Goal: Task Accomplishment & Management: Manage account settings

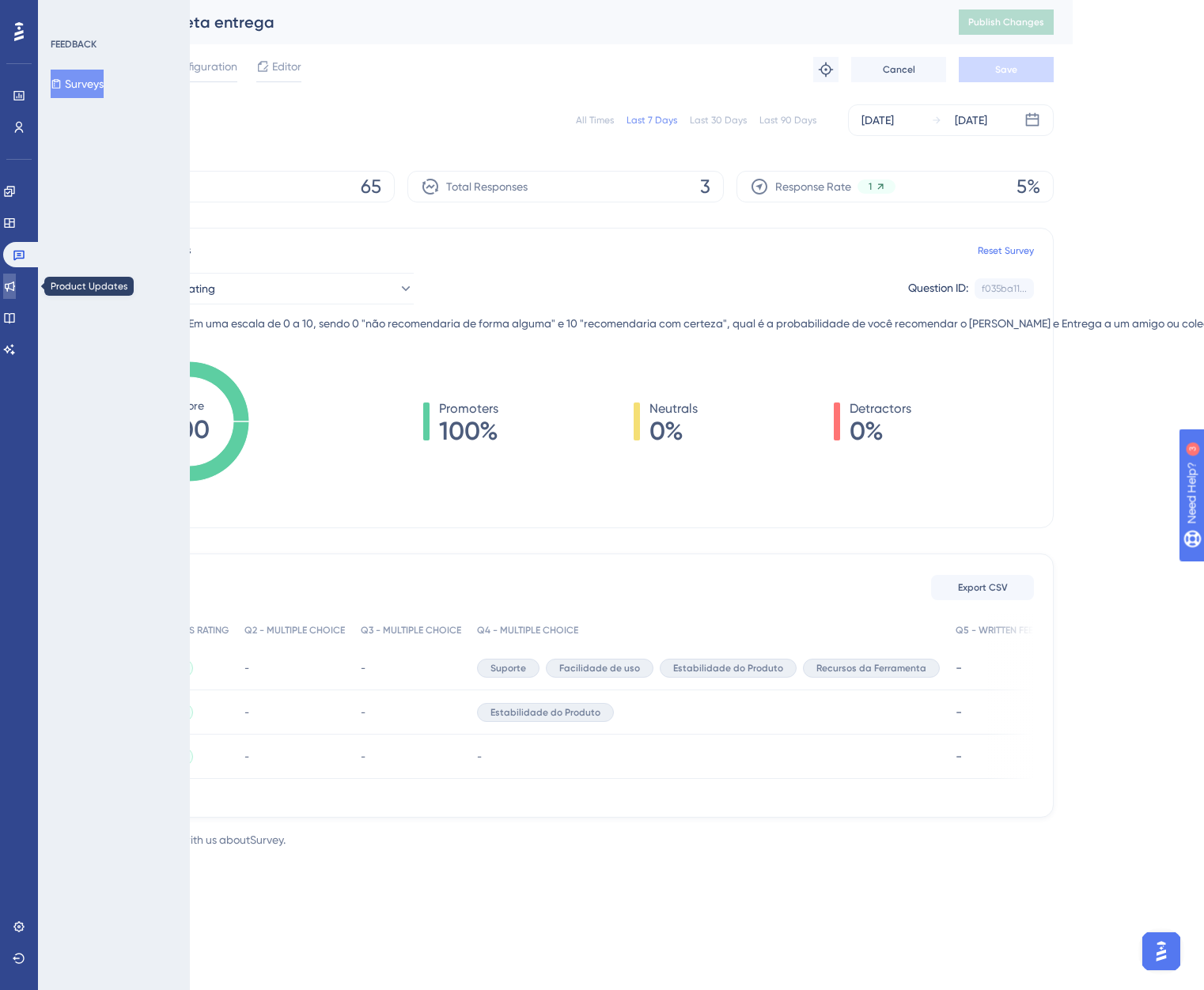
click at [16, 289] on icon at bounding box center [9, 286] width 13 height 13
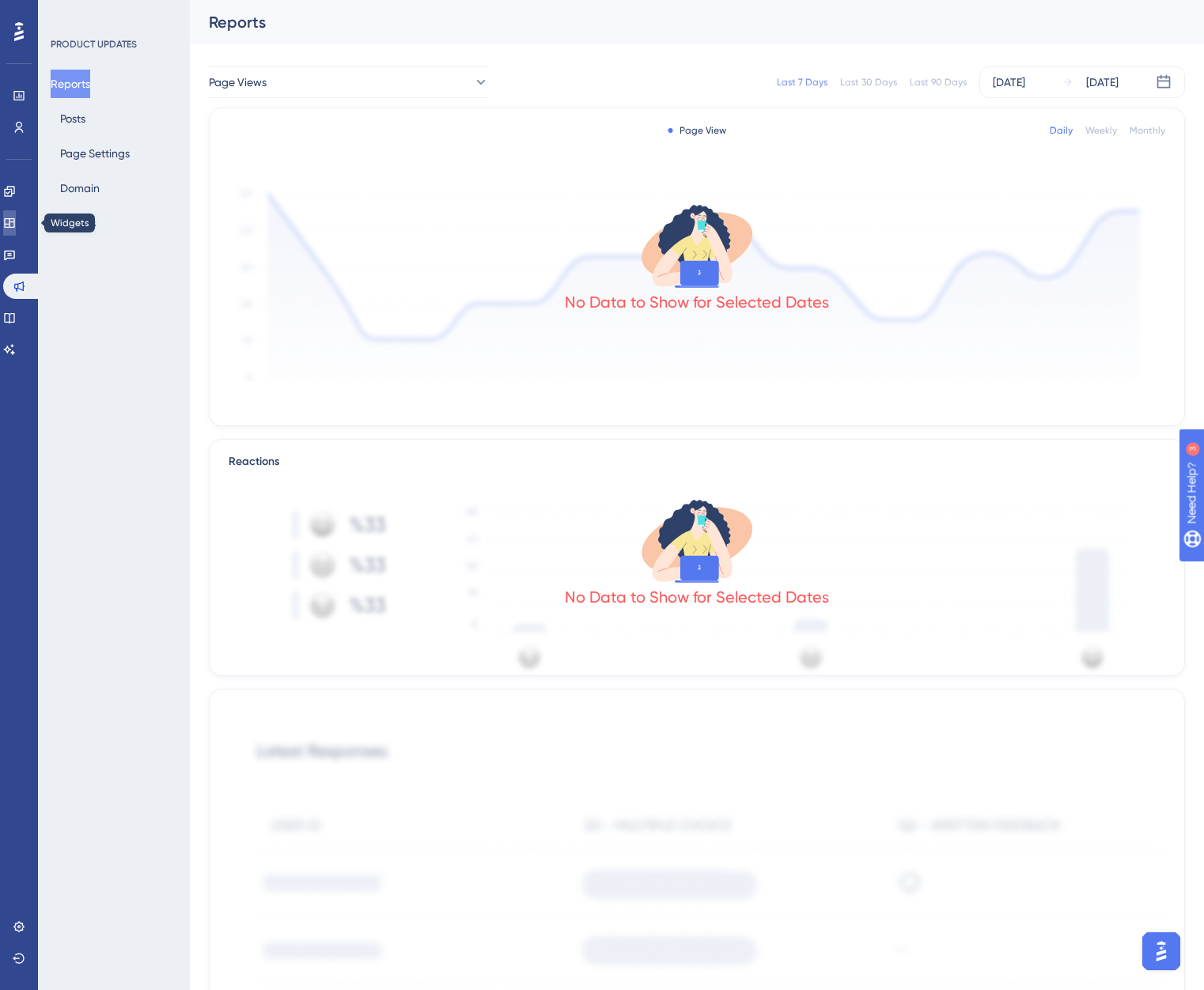
click at [16, 229] on link at bounding box center [9, 223] width 13 height 25
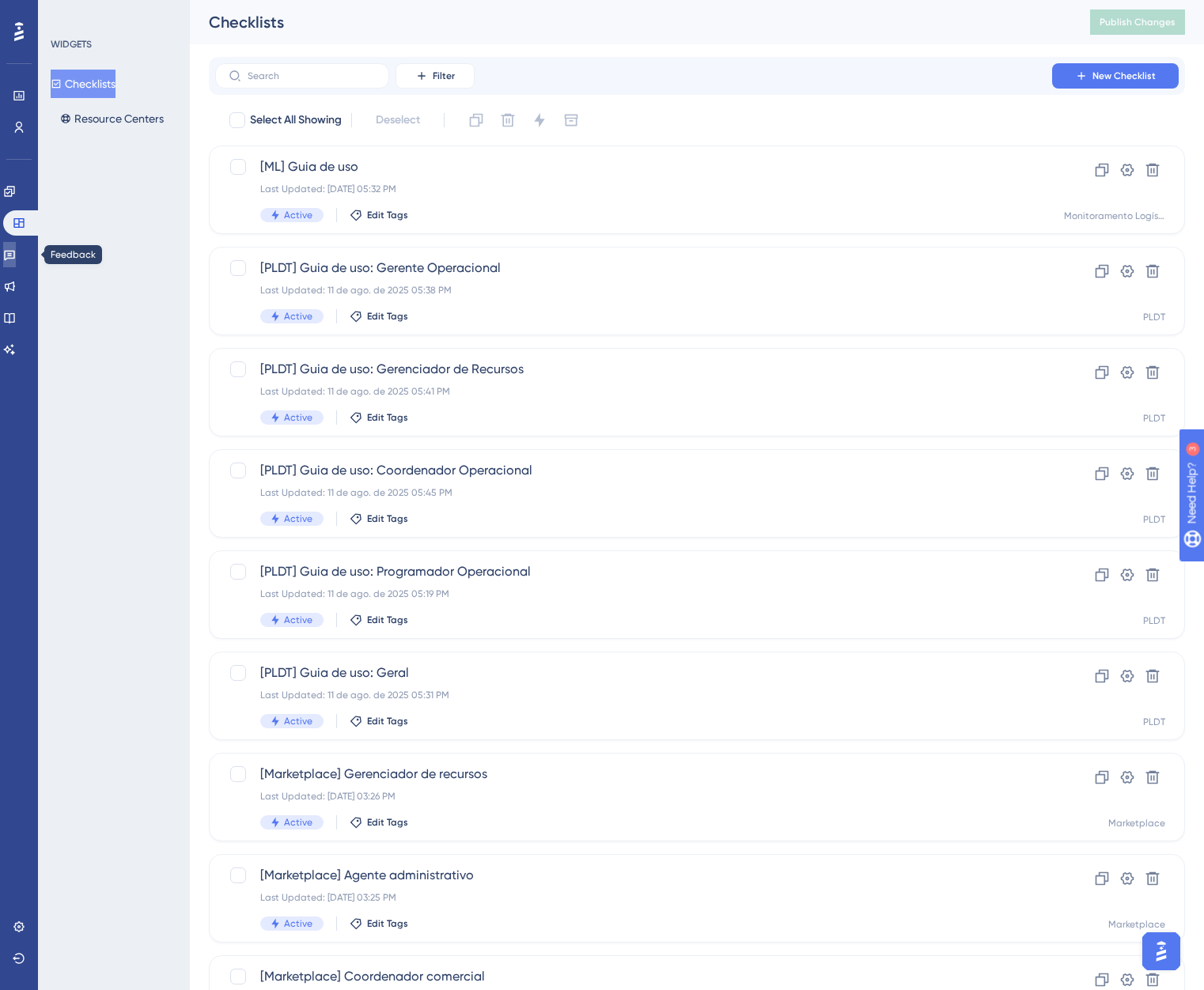
click at [15, 251] on icon at bounding box center [9, 255] width 11 height 10
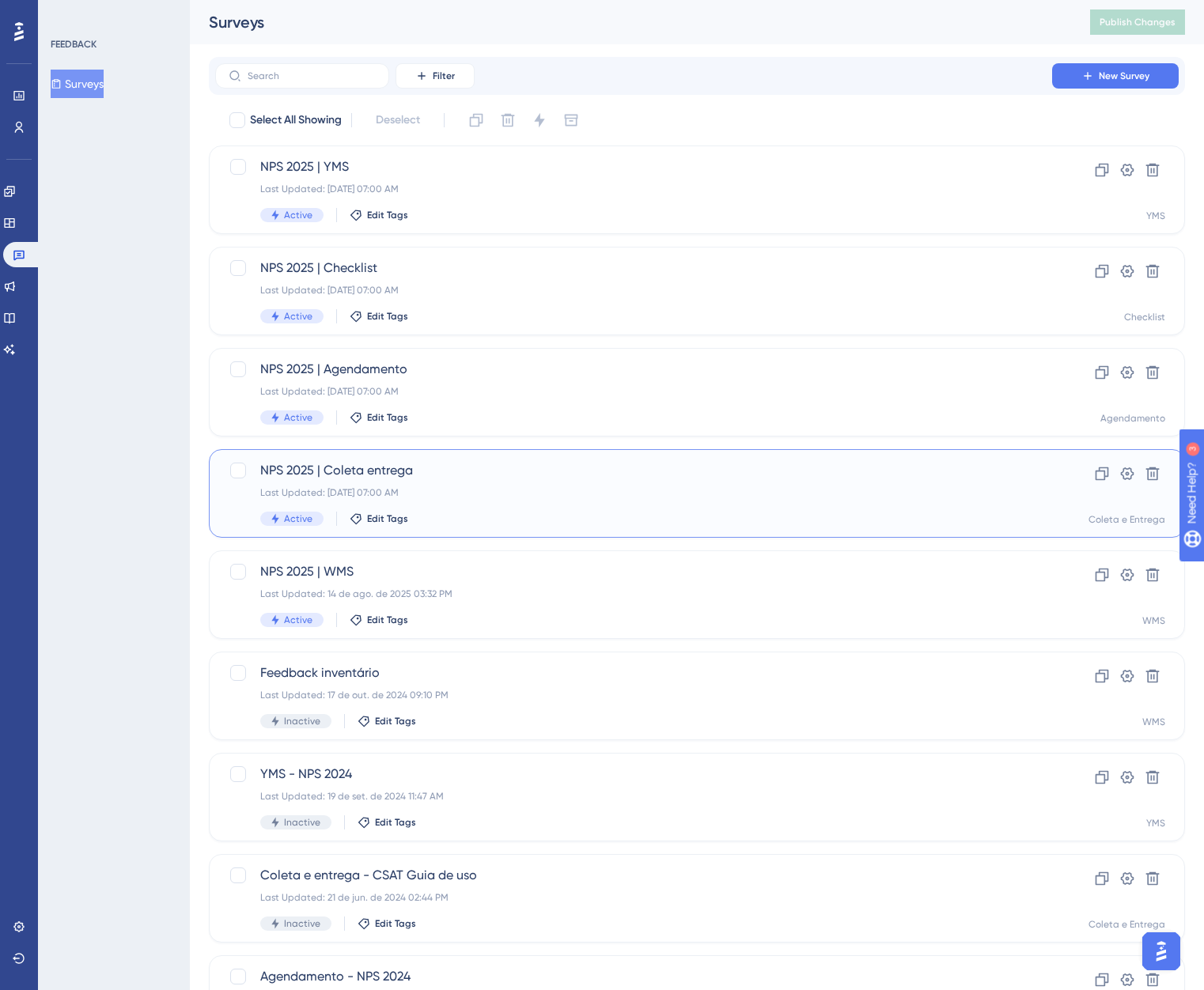
click at [541, 483] on div "NPS 2025 | Coleta entrega Last Updated: [DATE] 07:00 AM Active Edit Tags" at bounding box center [633, 493] width 747 height 65
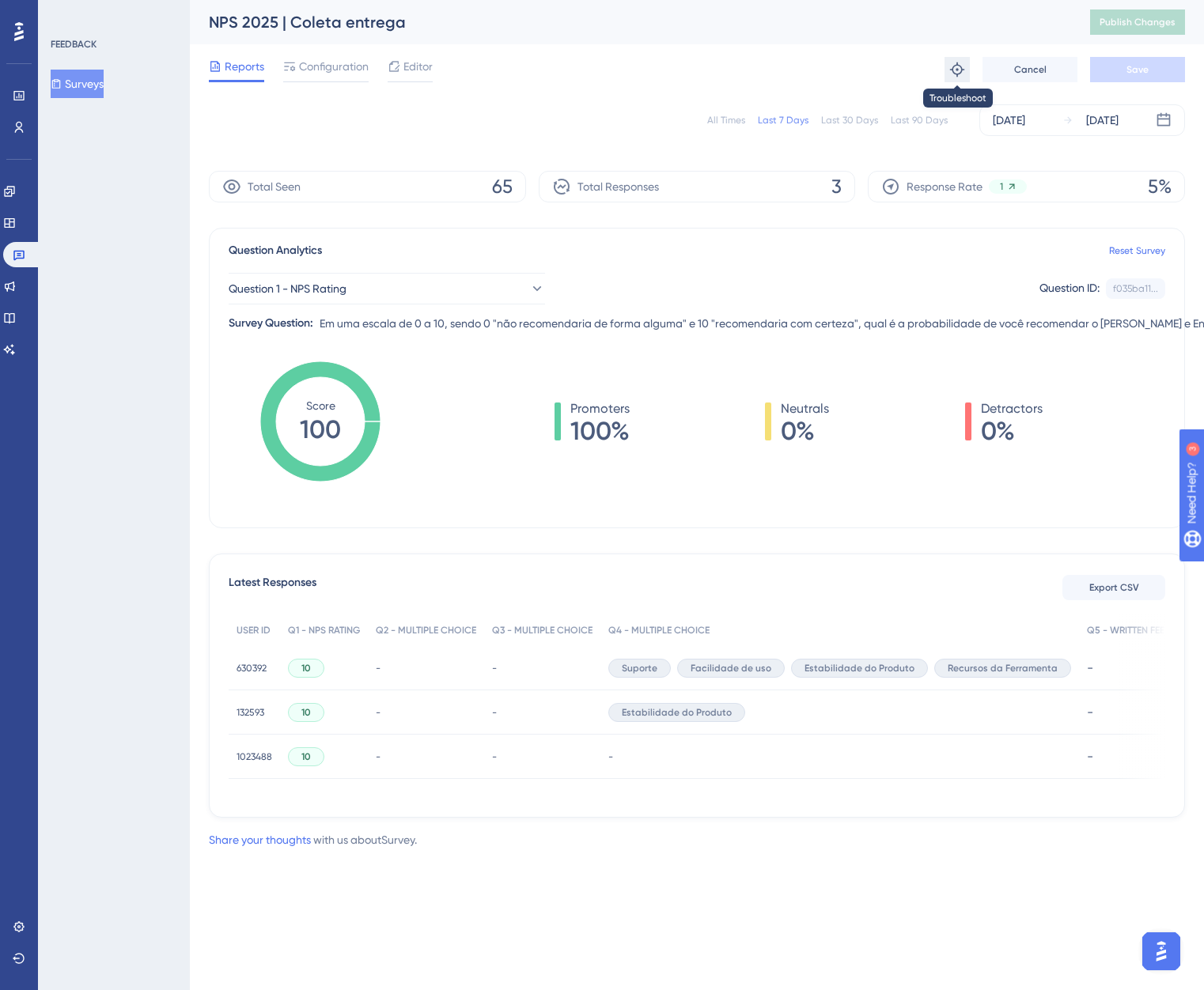
click at [960, 75] on icon at bounding box center [957, 69] width 16 height 16
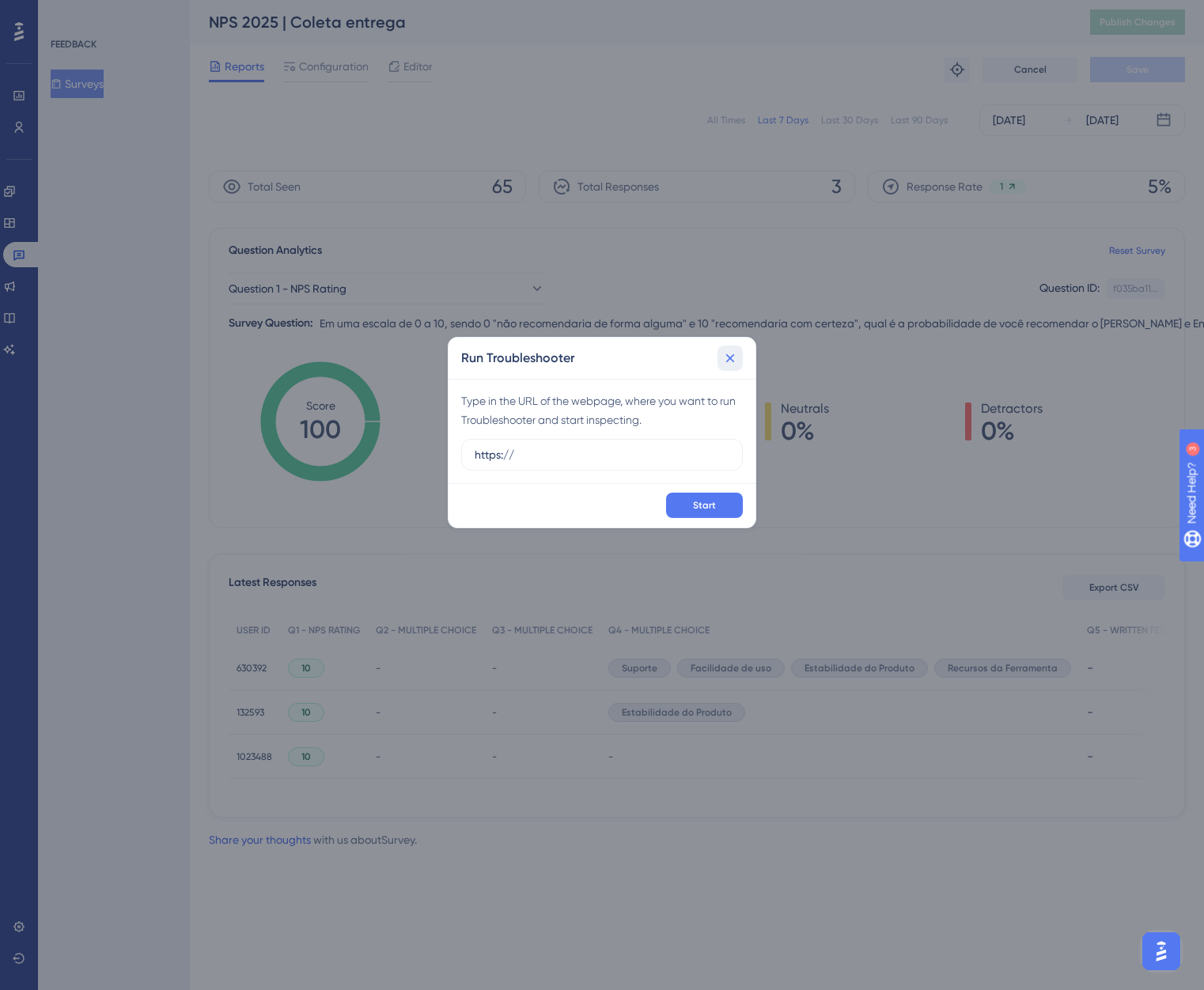
click at [722, 355] on icon at bounding box center [730, 358] width 16 height 16
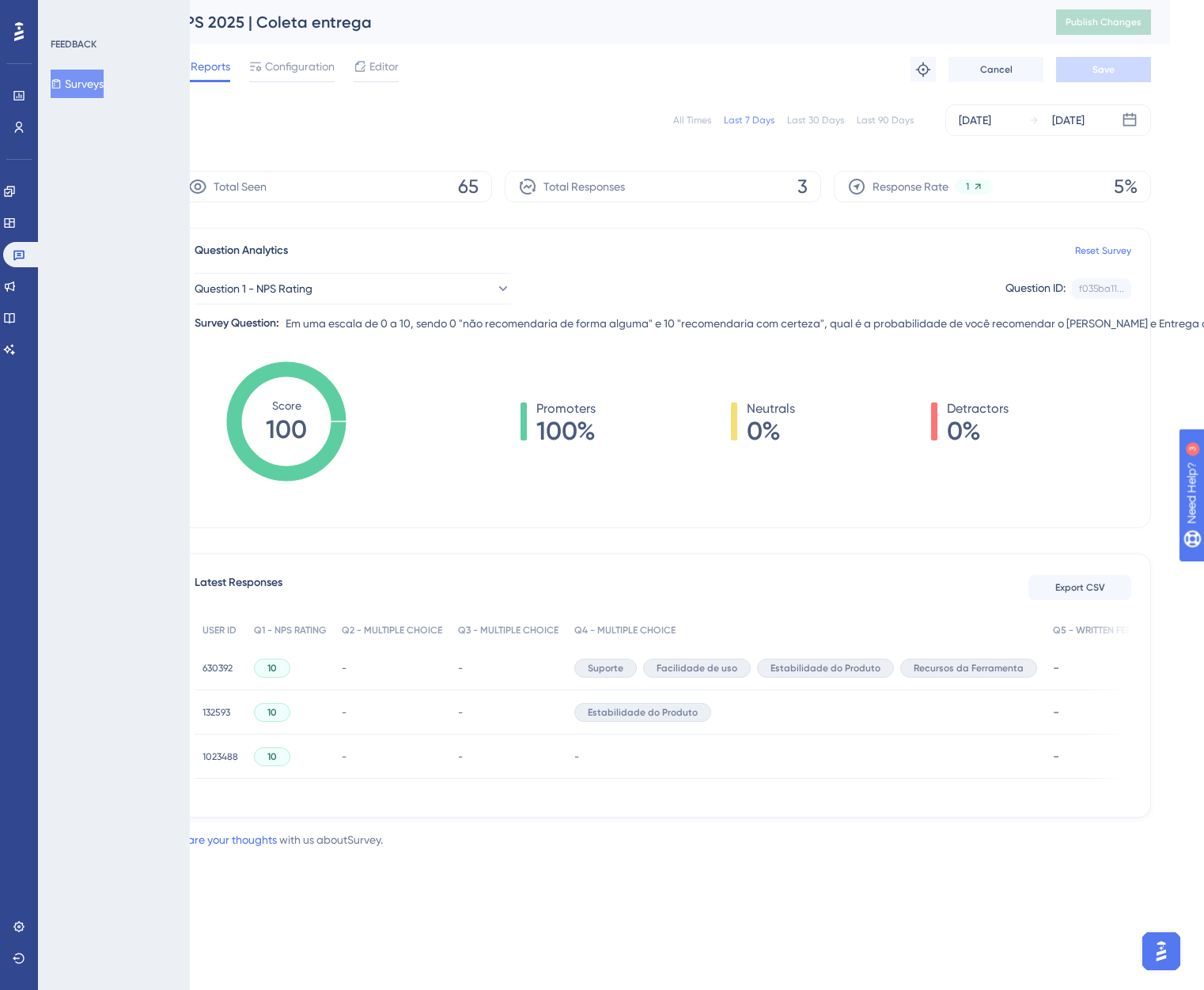
scroll to position [0, 39]
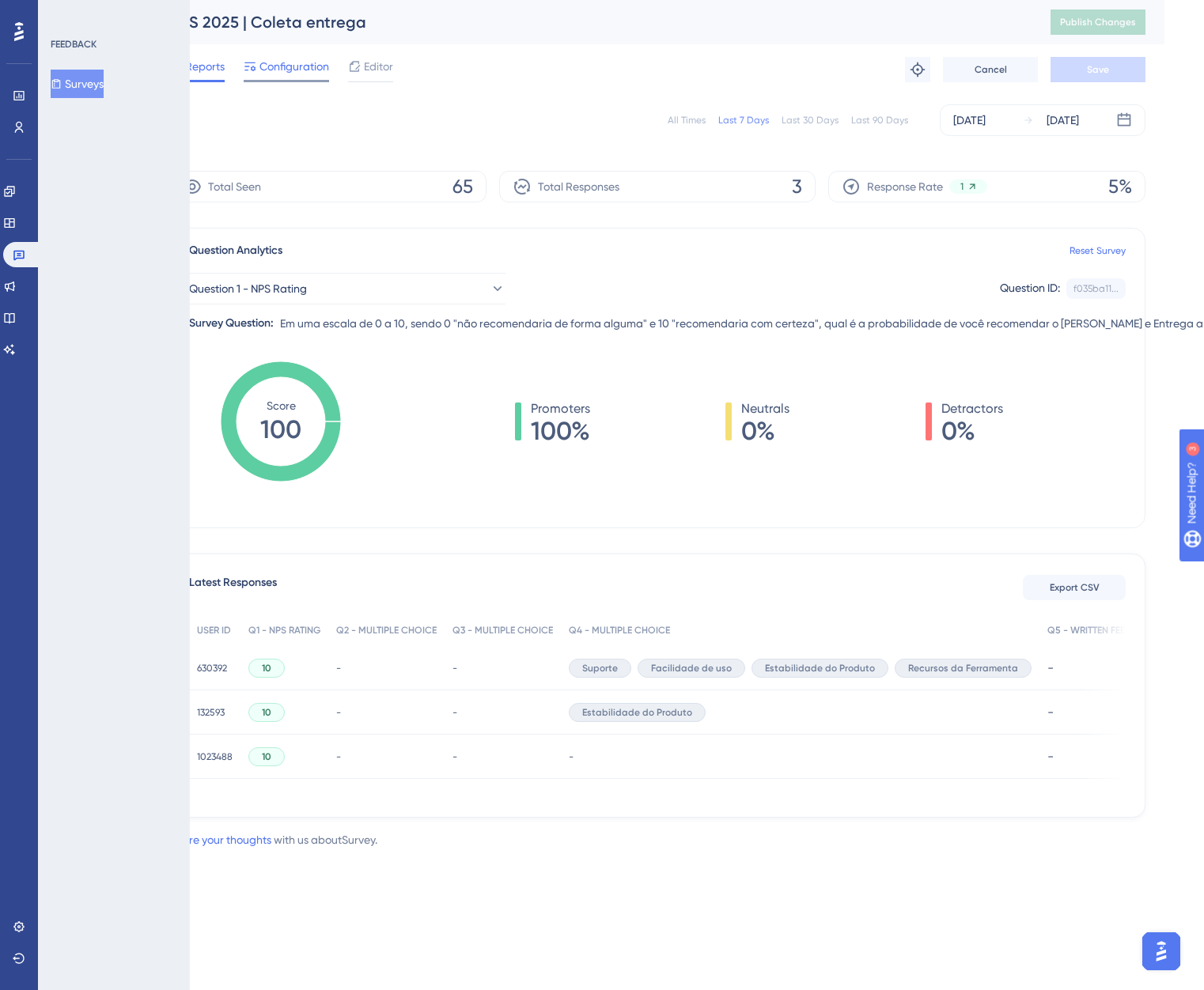
click at [289, 69] on span "Configuration" at bounding box center [294, 66] width 69 height 19
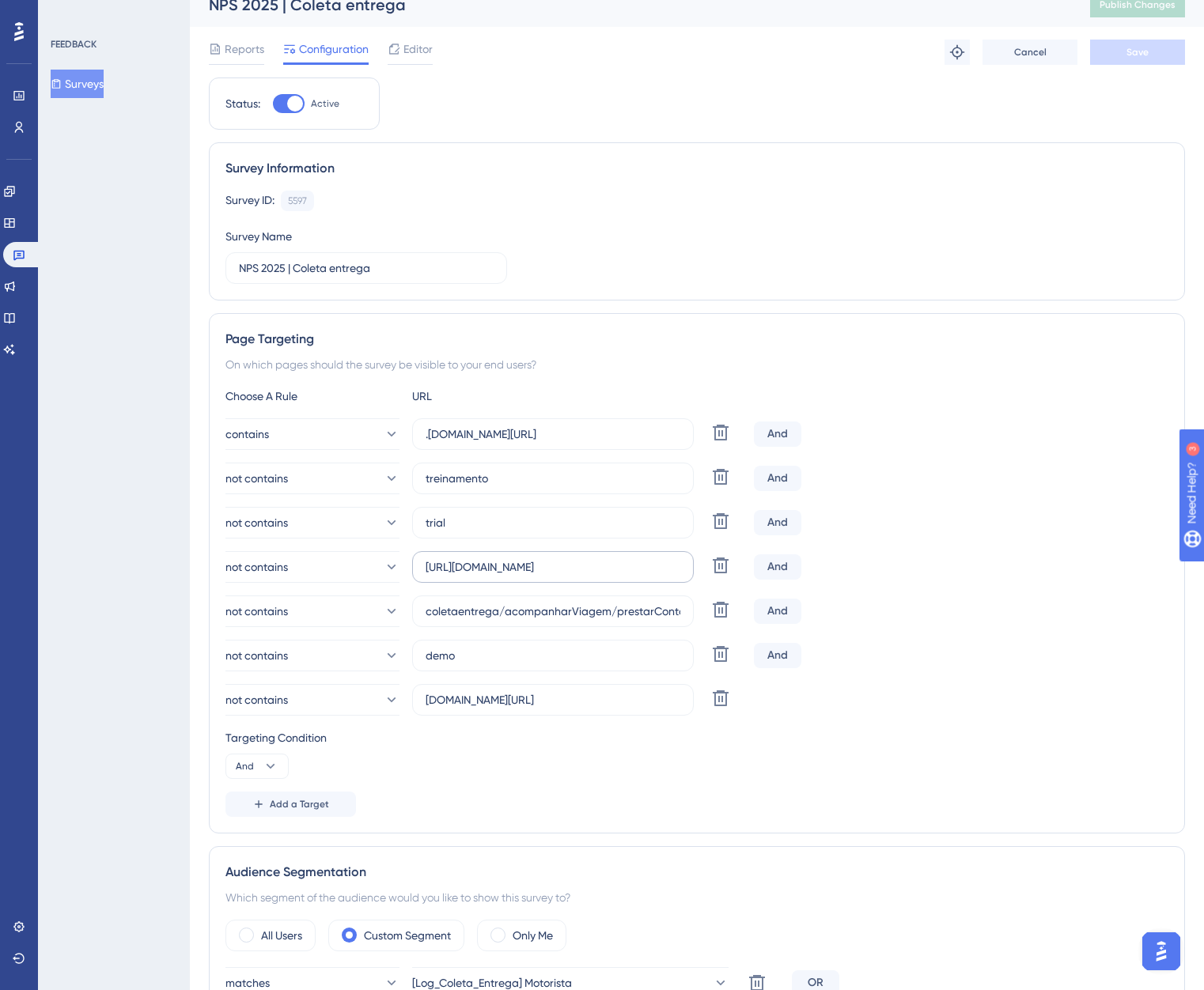
scroll to position [21, 0]
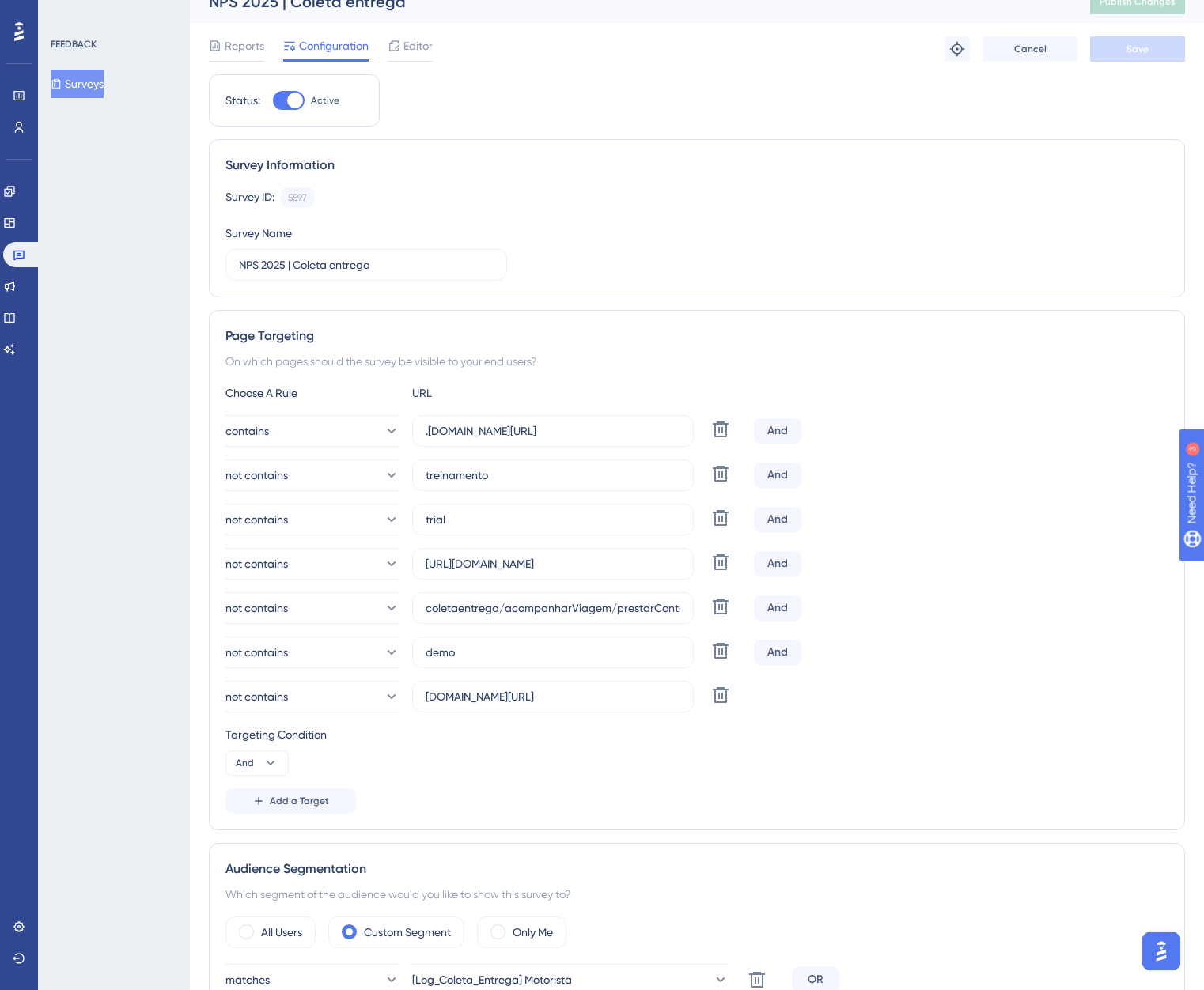
click at [304, 802] on span "Add a Target" at bounding box center [298, 802] width 59 height 13
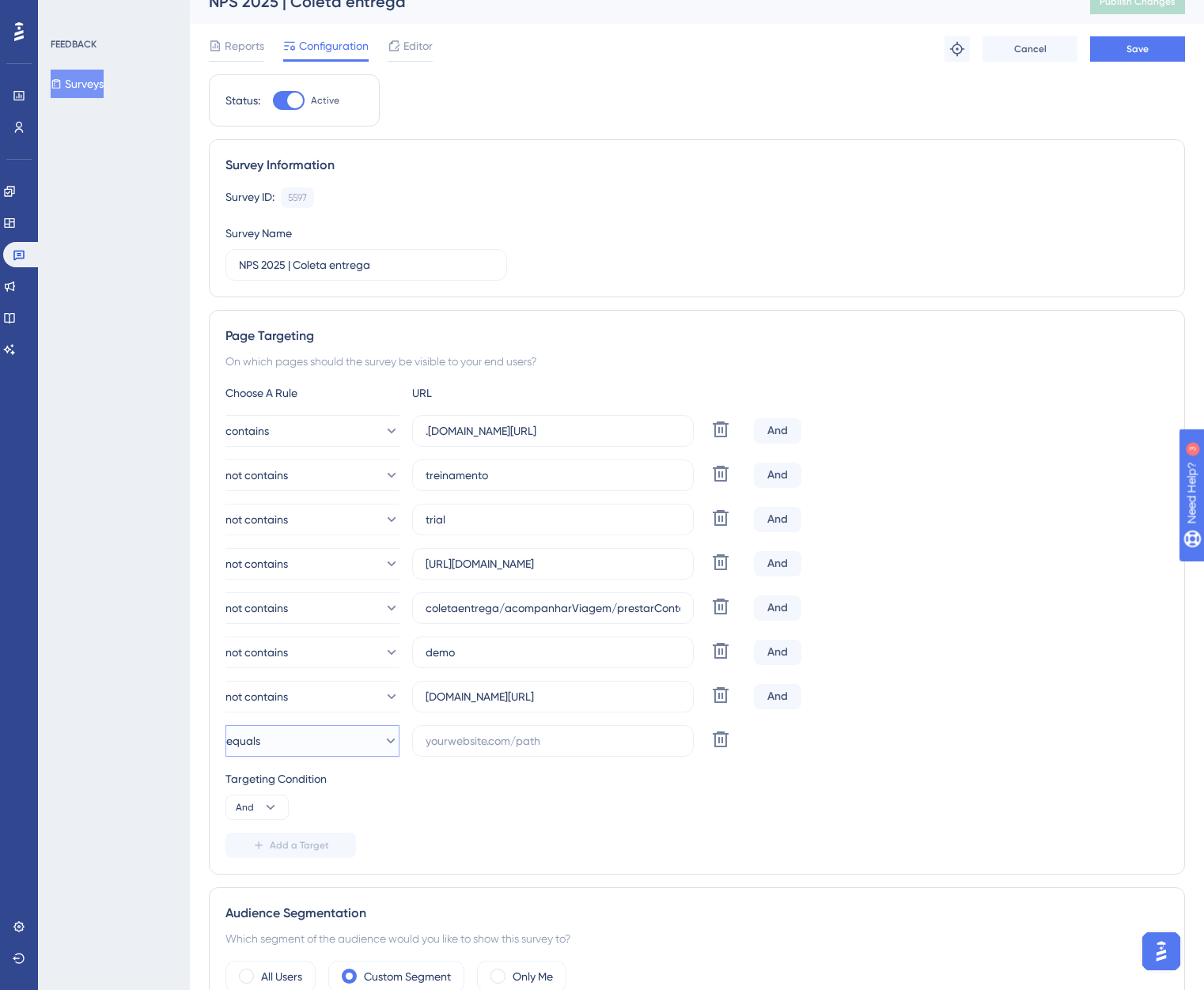
click at [313, 750] on button "equals" at bounding box center [312, 741] width 174 height 32
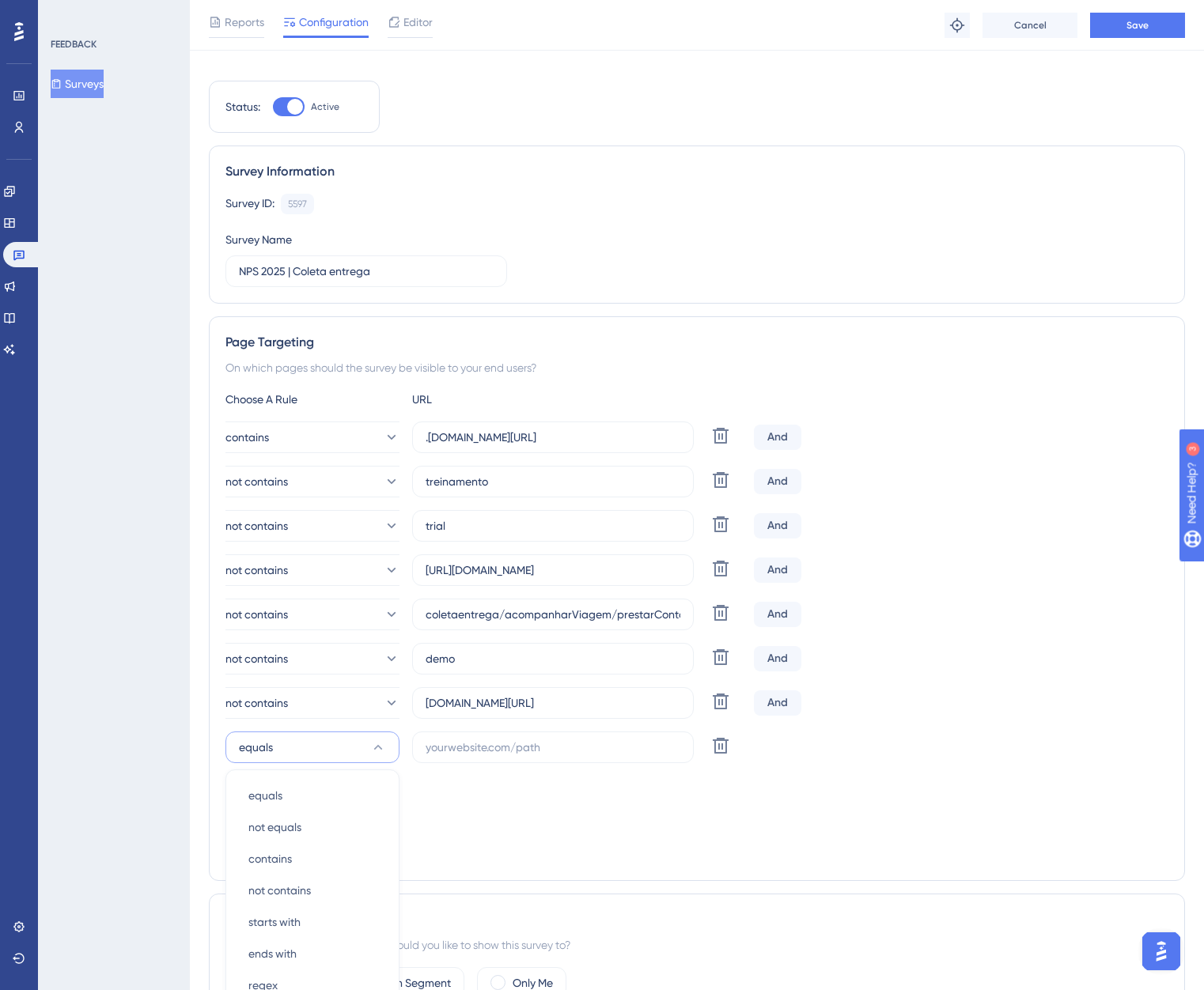
scroll to position [416, 0]
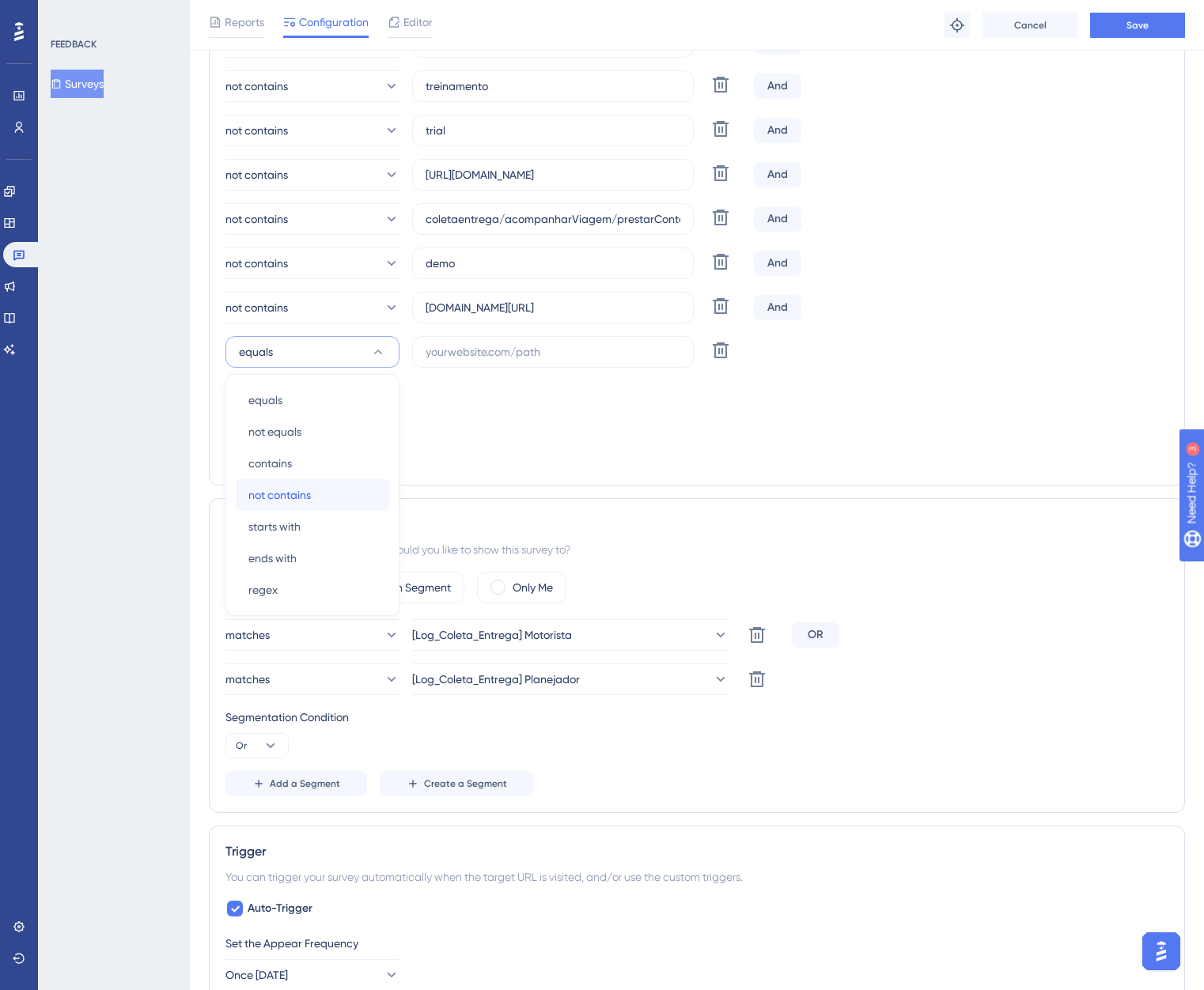
click at [289, 494] on span "not contains" at bounding box center [279, 495] width 63 height 19
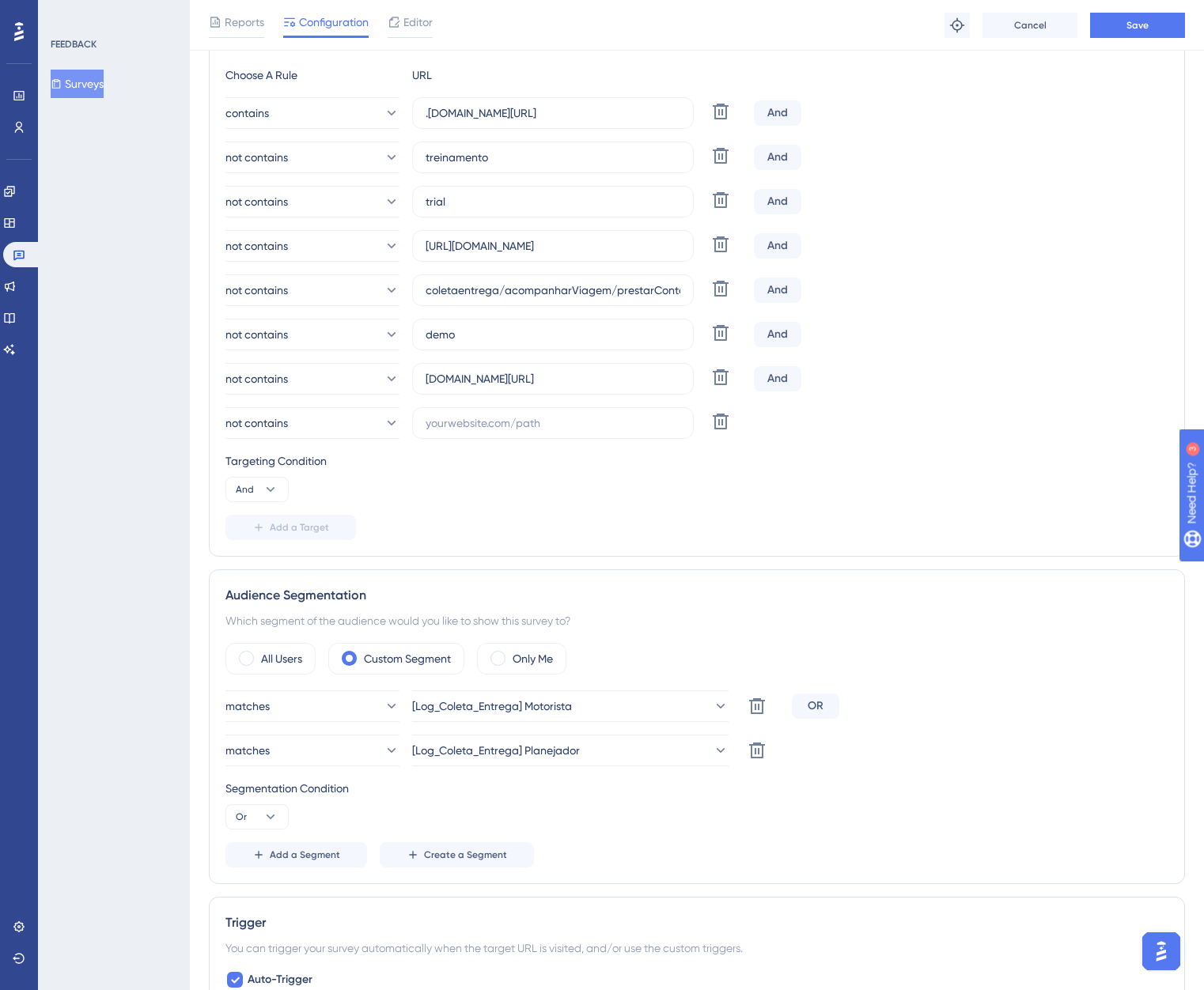
scroll to position [329, 0]
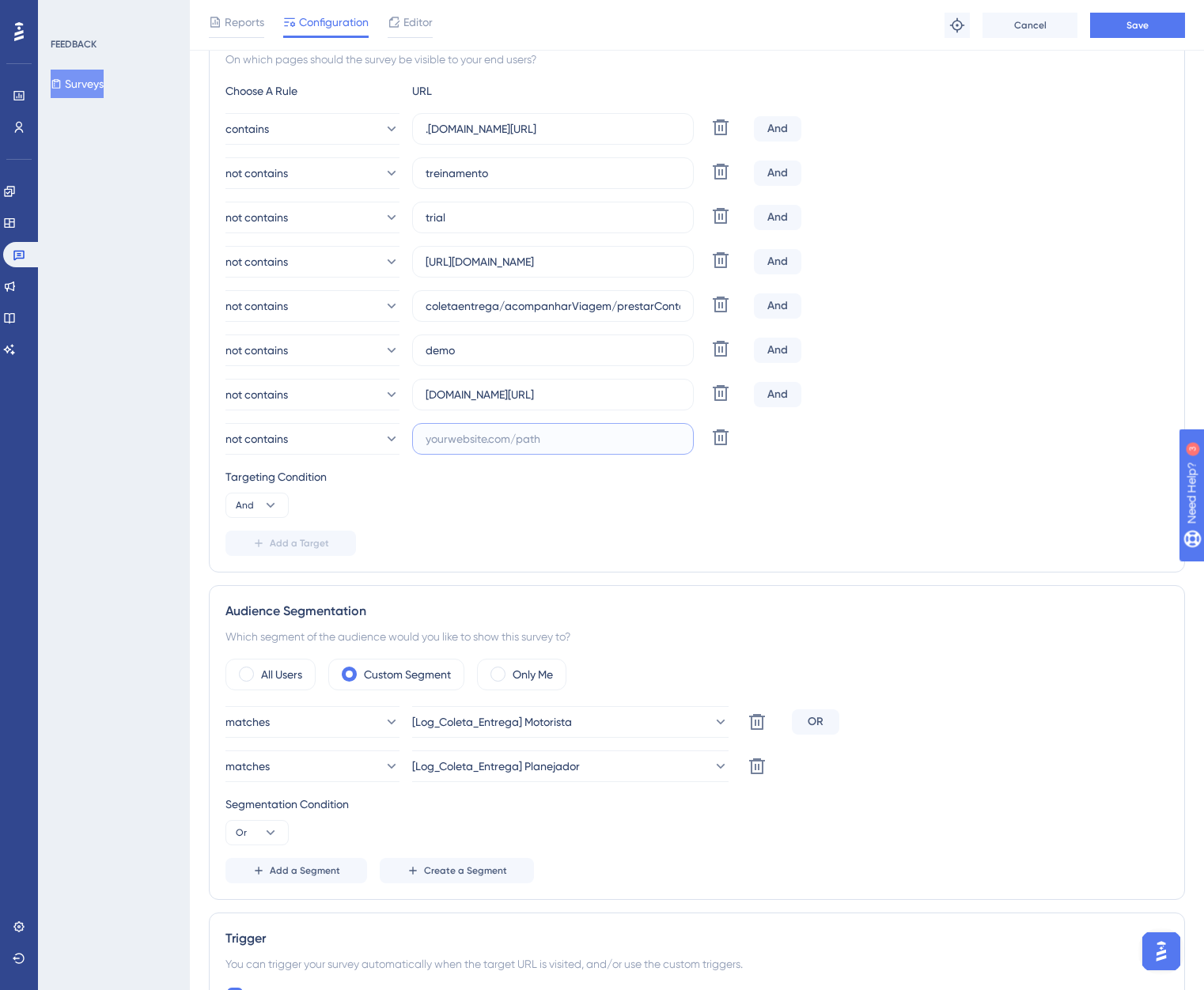
click at [492, 436] on input "text" at bounding box center [553, 439] width 254 height 18
paste input "[DOMAIN_NAME]"
type input "[DOMAIN_NAME]"
click at [529, 503] on div "Targeting Condition And" at bounding box center [697, 493] width 943 height 51
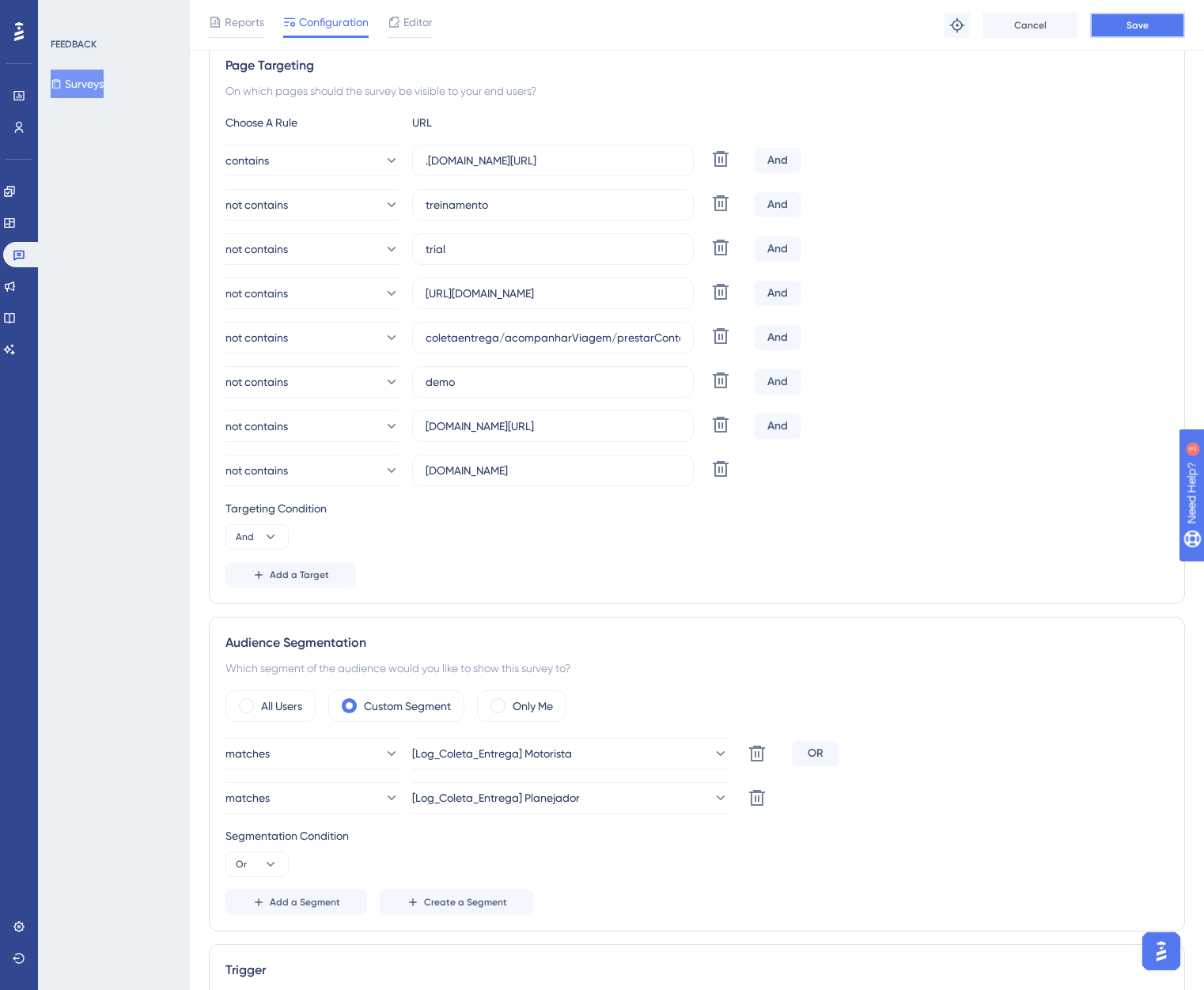
click at [1124, 23] on button "Save" at bounding box center [1137, 25] width 94 height 25
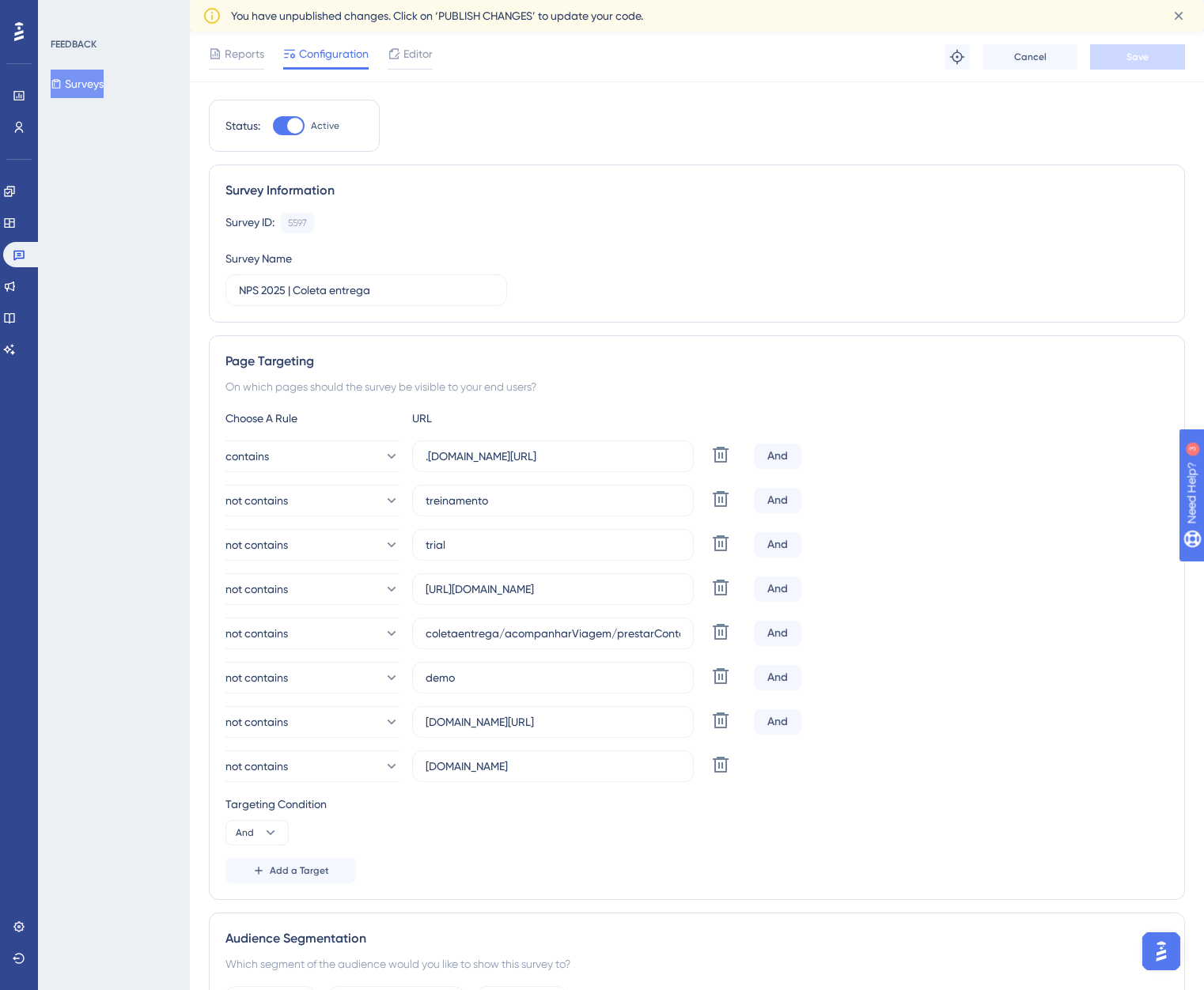
scroll to position [0, 0]
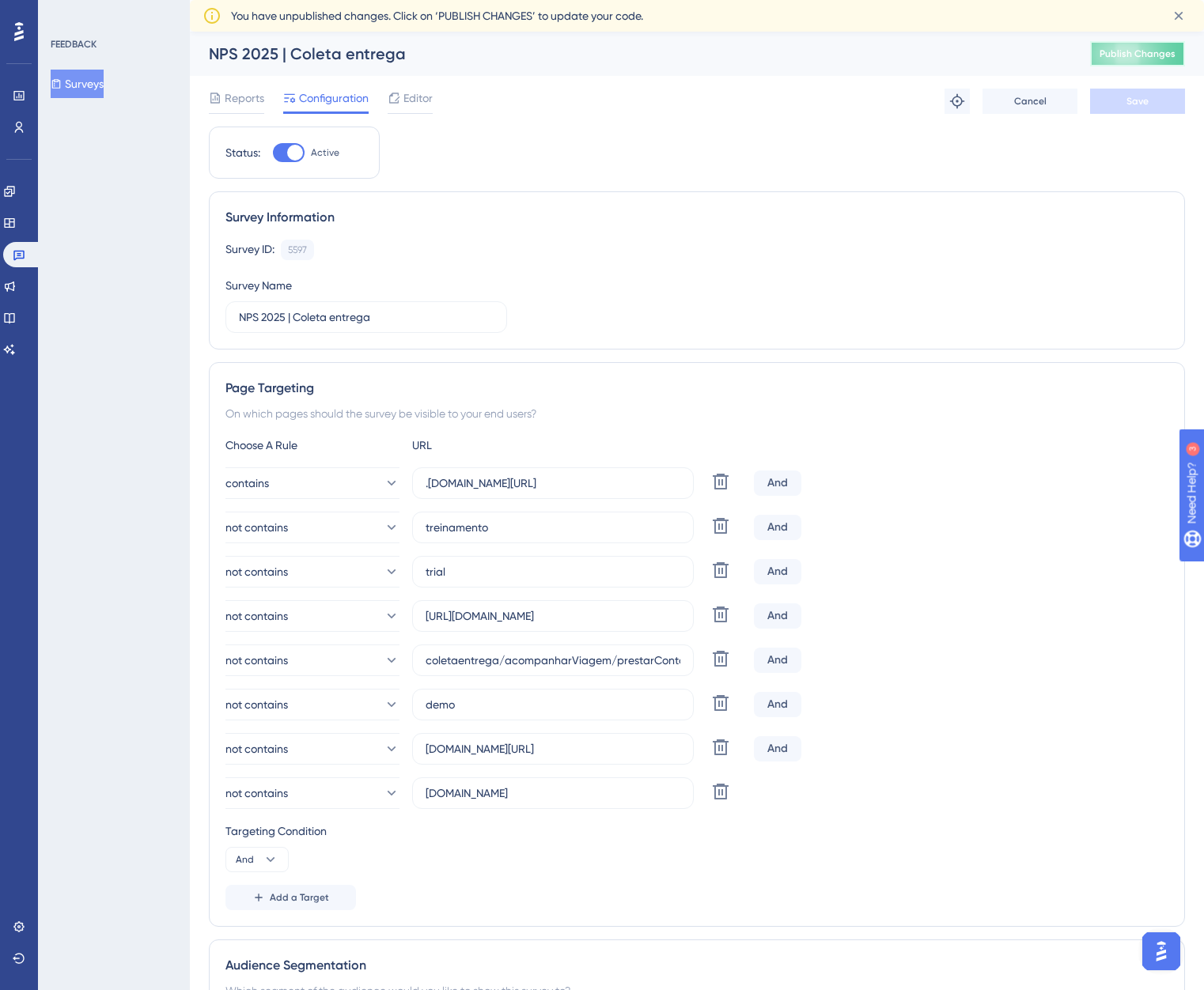
click at [1134, 61] on button "Publish Changes" at bounding box center [1137, 53] width 94 height 25
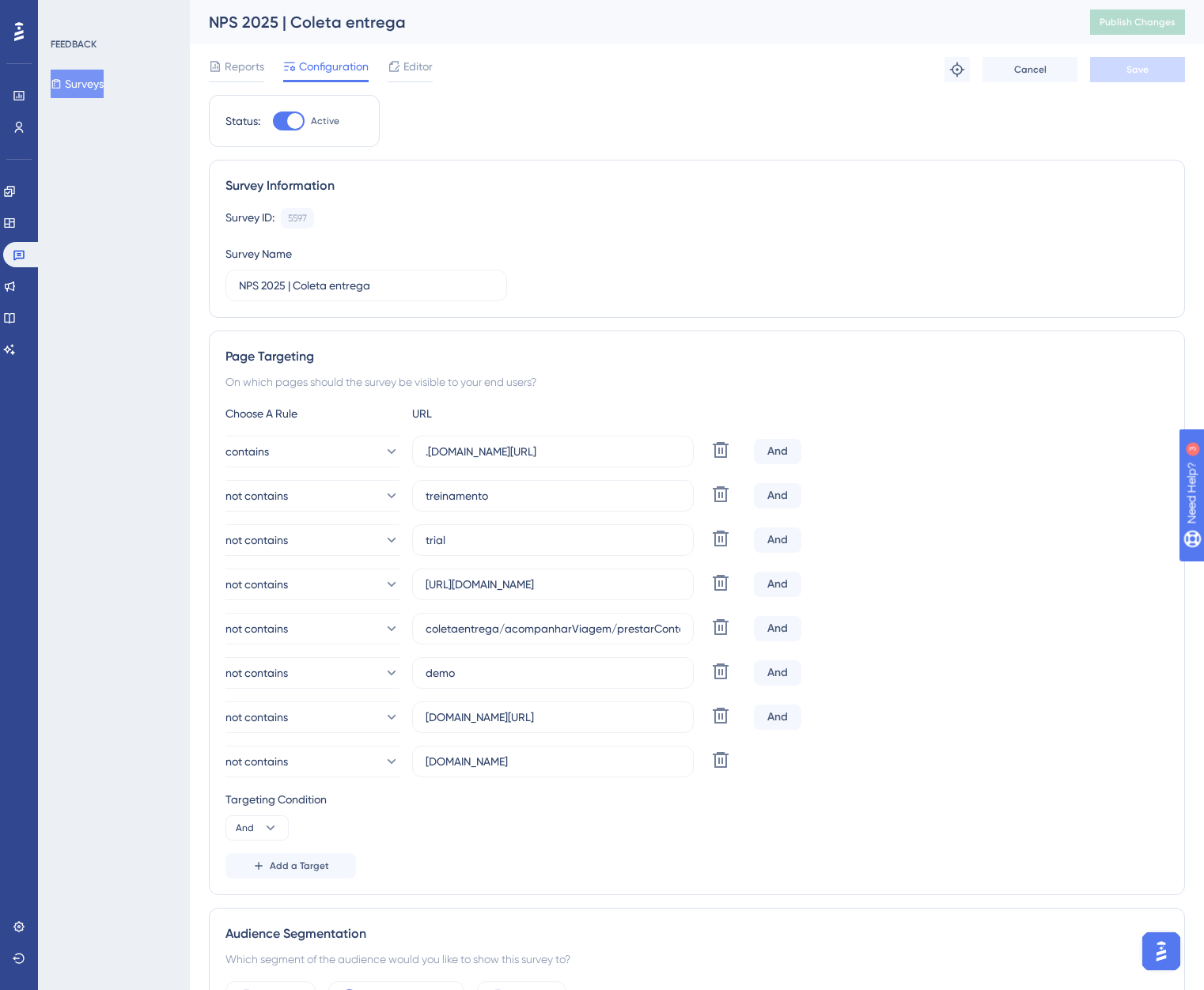
click at [19, 32] on icon at bounding box center [19, 32] width 9 height 19
